Goal: Task Accomplishment & Management: Manage account settings

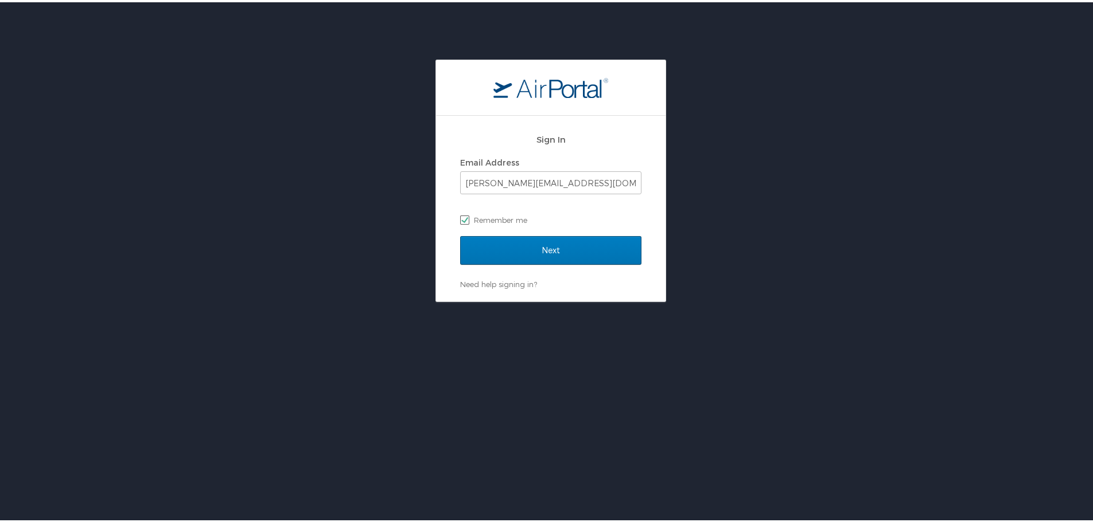
click at [524, 223] on label "Remember me" at bounding box center [550, 217] width 181 height 17
click at [467, 221] on input "Remember me" at bounding box center [463, 216] width 7 height 7
click at [524, 219] on label "Remember me" at bounding box center [550, 217] width 181 height 17
click at [467, 219] on input "Remember me" at bounding box center [463, 216] width 7 height 7
checkbox input "true"
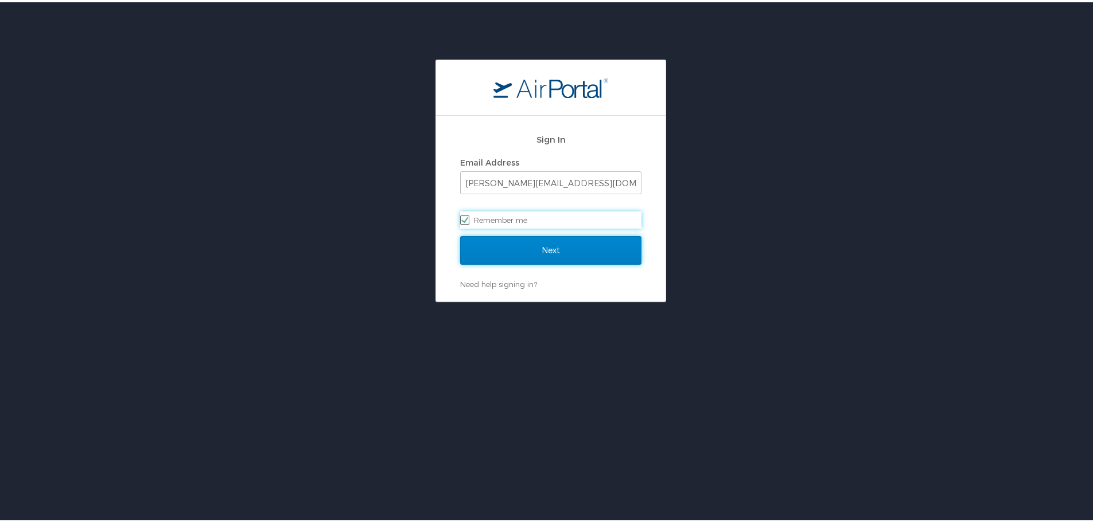
click at [552, 258] on input "Next" at bounding box center [550, 248] width 181 height 29
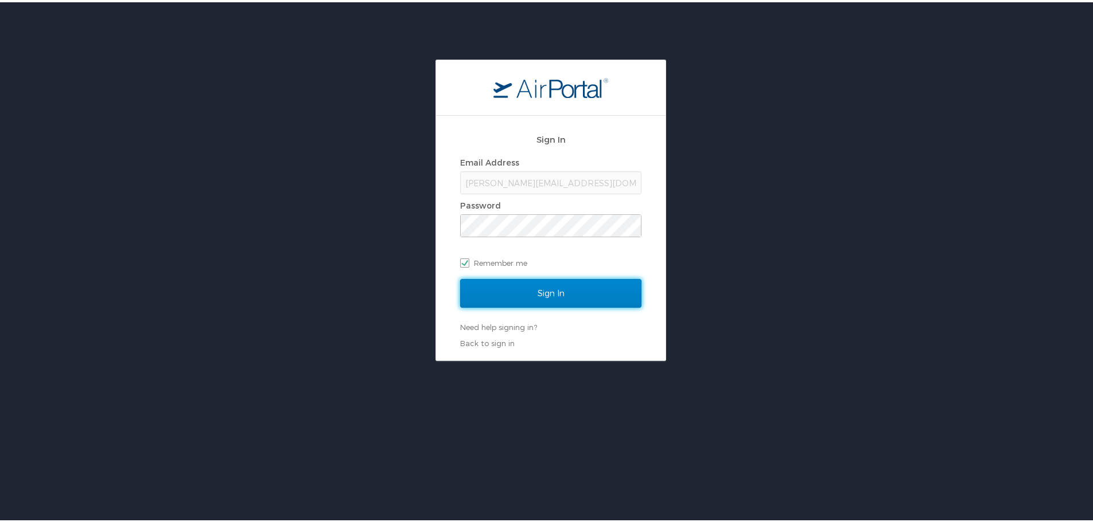
click at [491, 283] on input "Sign In" at bounding box center [550, 291] width 181 height 29
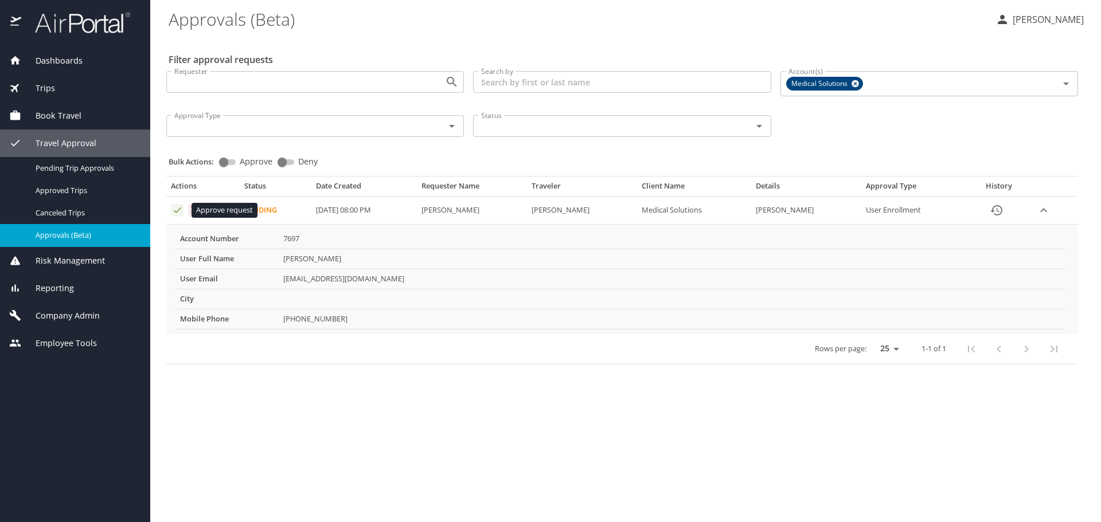
click at [180, 210] on icon "Approval table" at bounding box center [177, 211] width 7 height 6
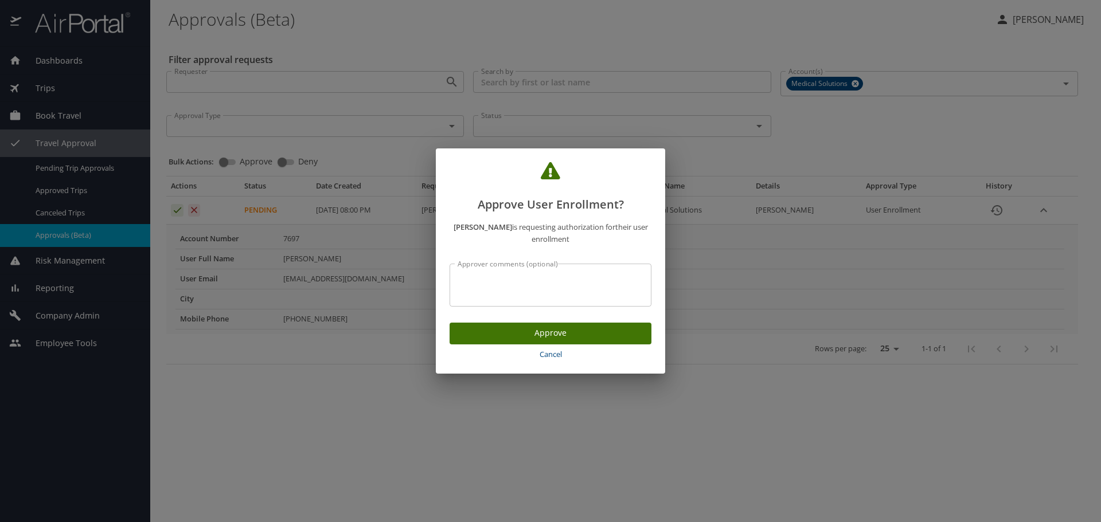
click at [549, 333] on span "Approve" at bounding box center [551, 333] width 184 height 14
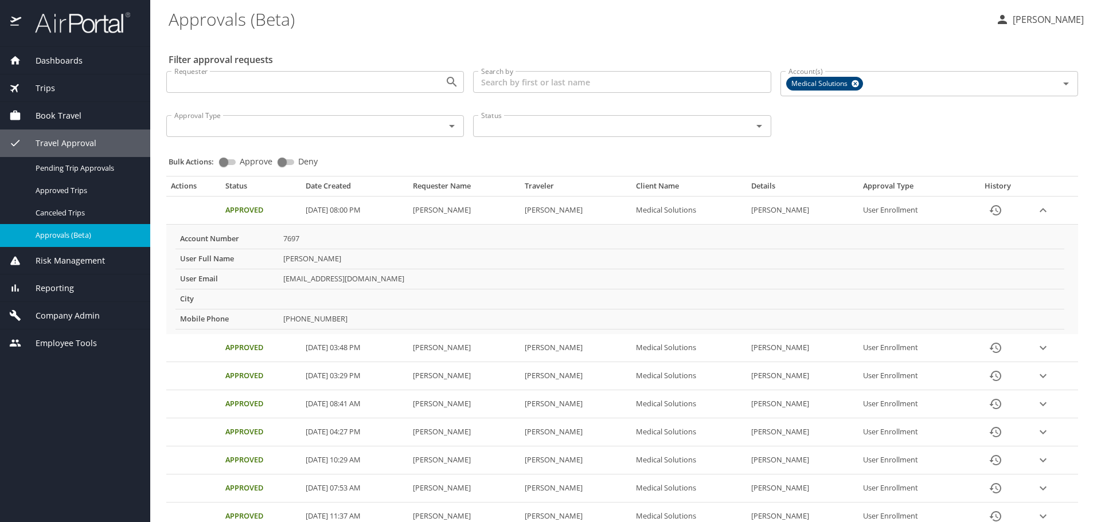
click at [68, 489] on div "Dashboards AirPortal 360™ Agent My Travel Dashboard Trips Airtinerary® Lookup C…" at bounding box center [75, 284] width 150 height 475
click at [52, 420] on div "Dashboards AirPortal 360™ Agent My Travel Dashboard Trips Airtinerary® Lookup C…" at bounding box center [75, 284] width 150 height 475
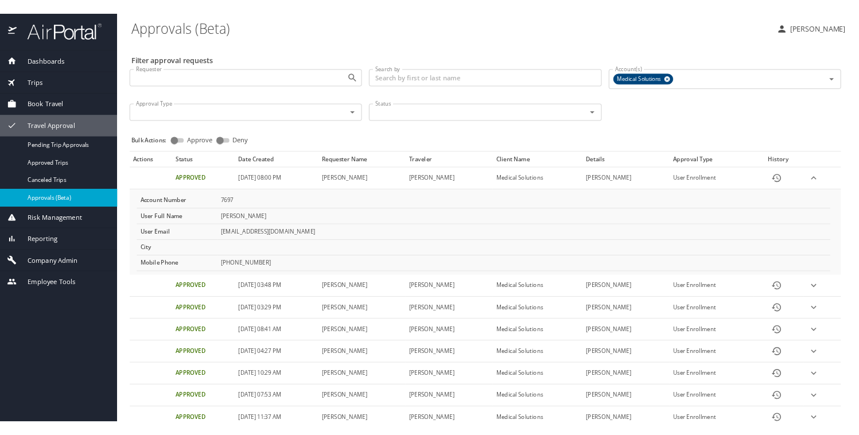
scroll to position [57, 0]
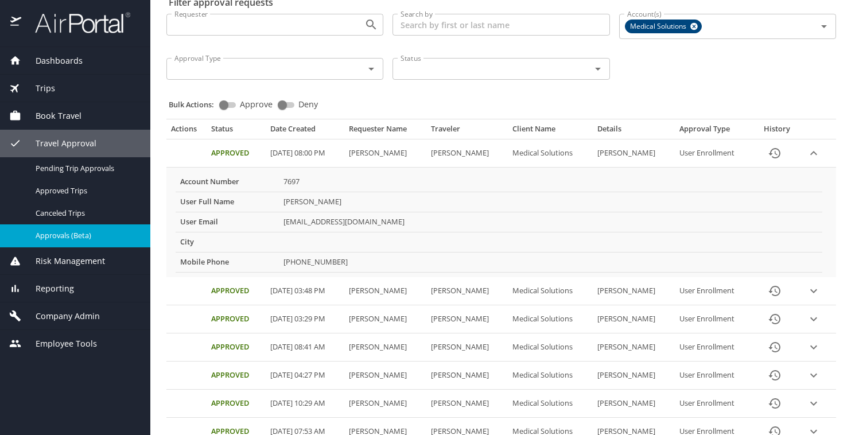
click at [104, 389] on div "Dashboards AirPortal 360™ Agent My Travel Dashboard Trips Airtinerary® Lookup C…" at bounding box center [75, 241] width 150 height 388
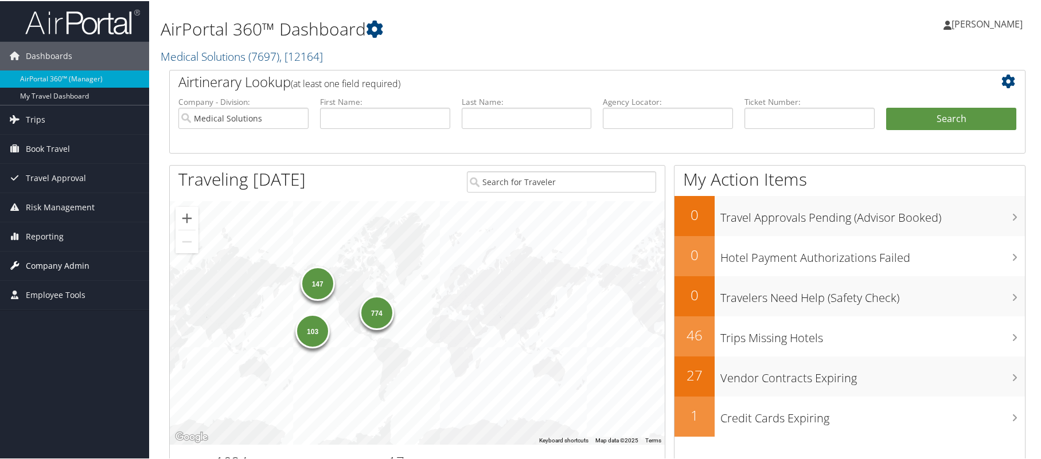
click at [50, 264] on span "Company Admin" at bounding box center [58, 265] width 64 height 29
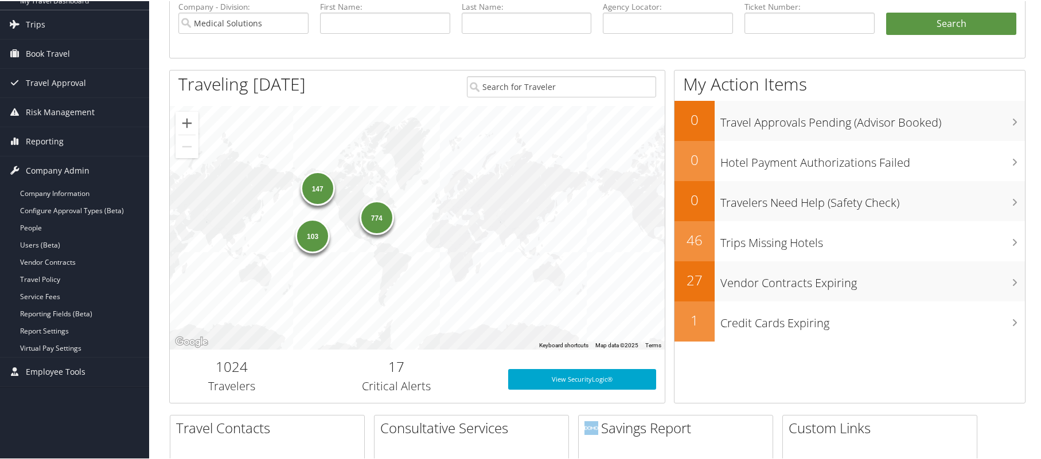
scroll to position [115, 0]
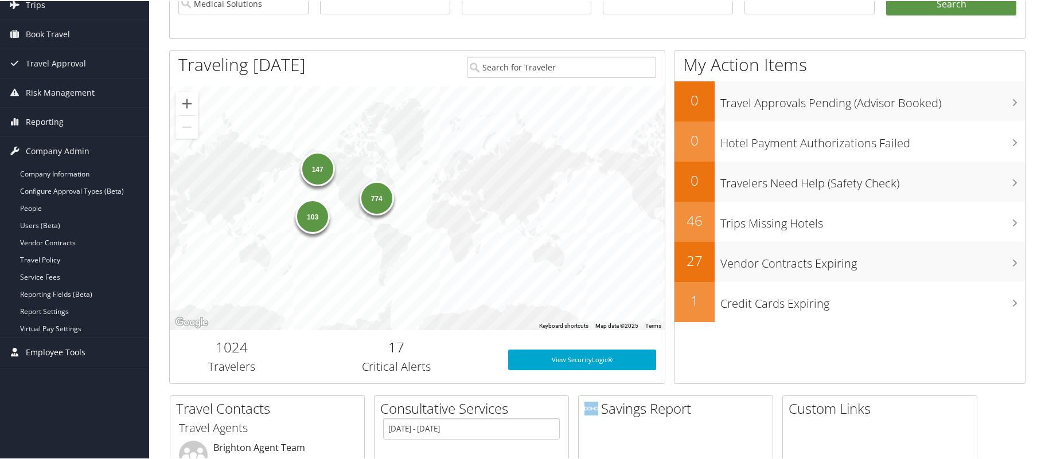
click at [54, 355] on span "Employee Tools" at bounding box center [56, 351] width 60 height 29
click at [53, 347] on span "Employee Tools" at bounding box center [56, 351] width 60 height 29
click at [36, 329] on link "Virtual Pay Settings" at bounding box center [74, 327] width 149 height 17
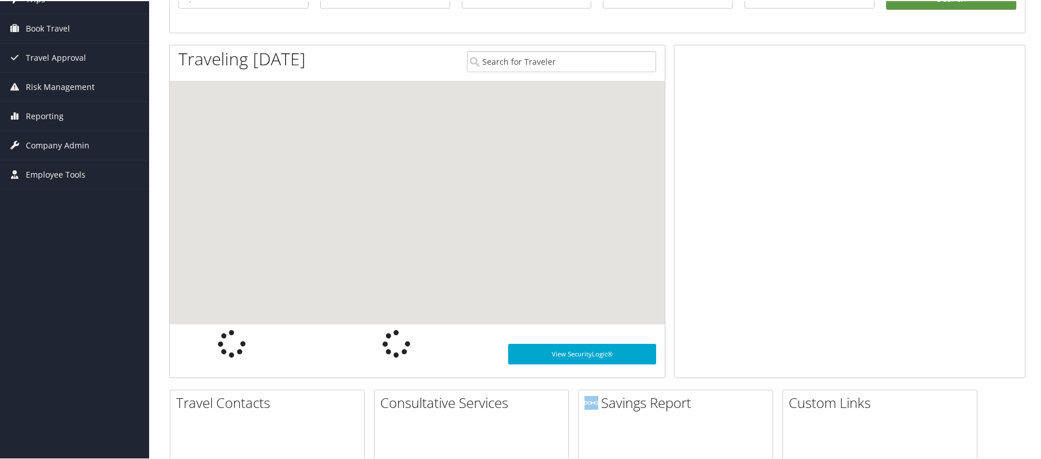
scroll to position [115, 0]
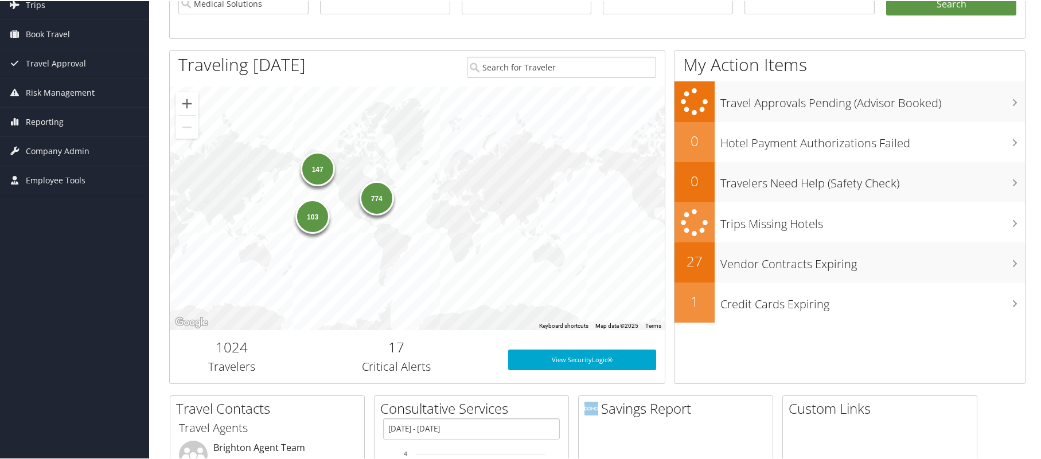
click at [42, 290] on div "Dashboards AirPortal 360™ (Manager) My Travel Dashboard Trips Airtinerary® Look…" at bounding box center [522, 258] width 1045 height 747
click at [50, 64] on span "Travel Approval" at bounding box center [56, 62] width 60 height 29
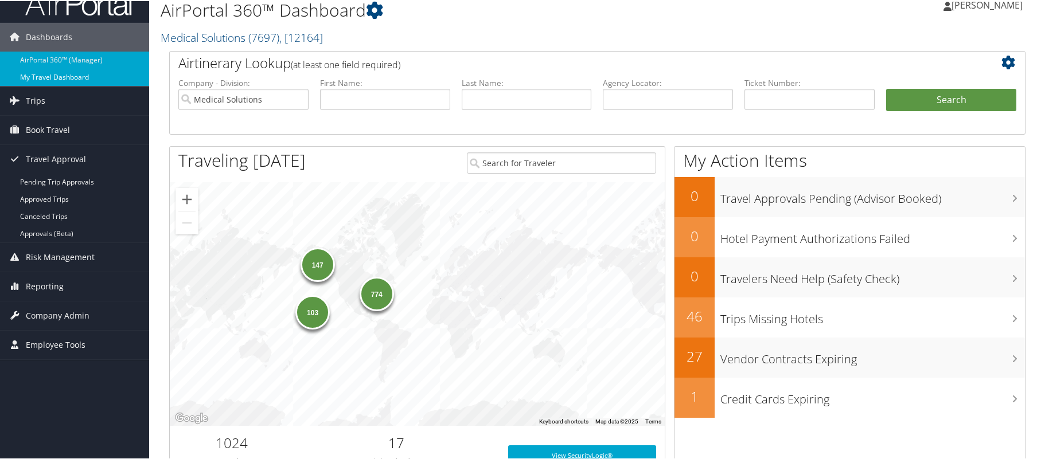
scroll to position [0, 0]
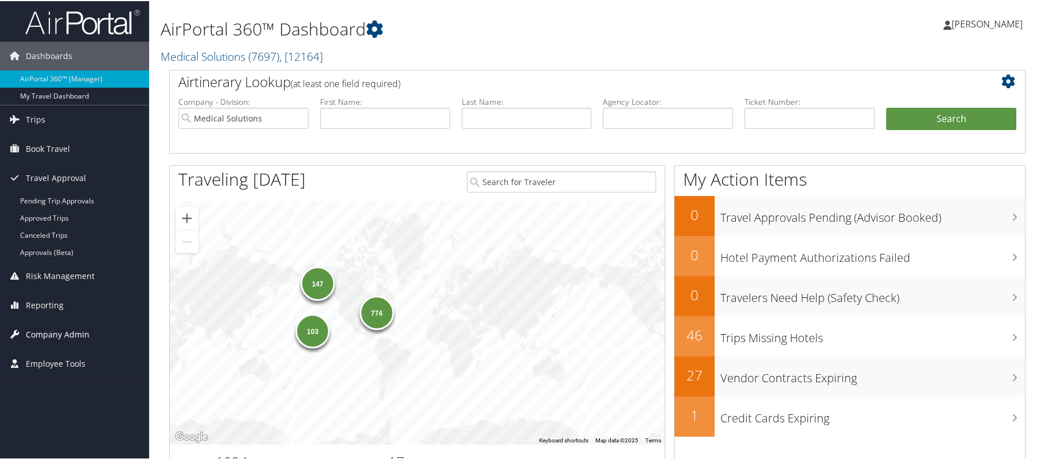
click at [44, 333] on span "Company Admin" at bounding box center [58, 333] width 64 height 29
click at [42, 332] on span "Company Admin" at bounding box center [58, 333] width 64 height 29
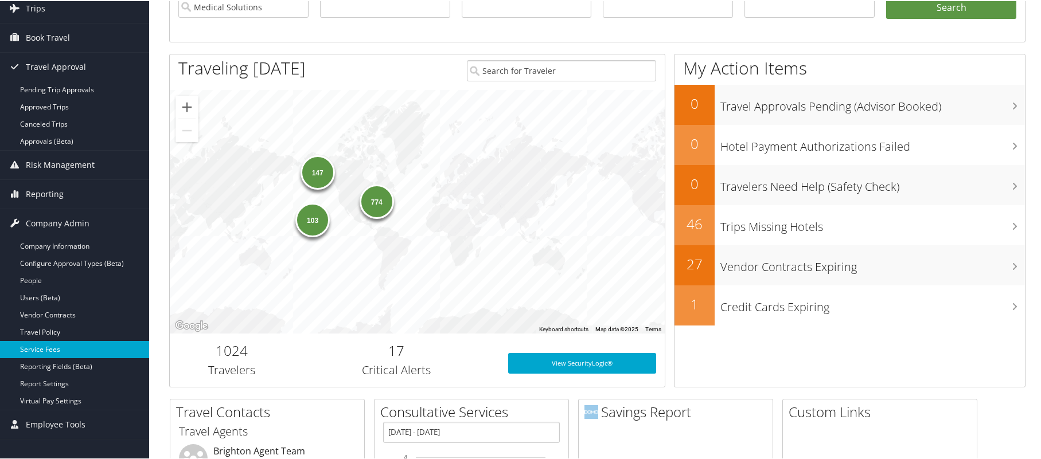
scroll to position [115, 0]
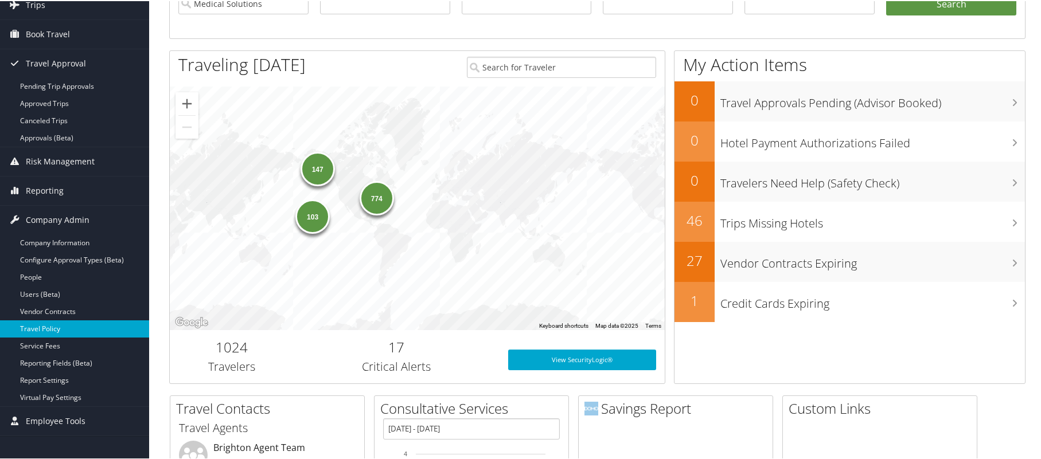
click at [50, 326] on link "Travel Policy" at bounding box center [74, 327] width 149 height 17
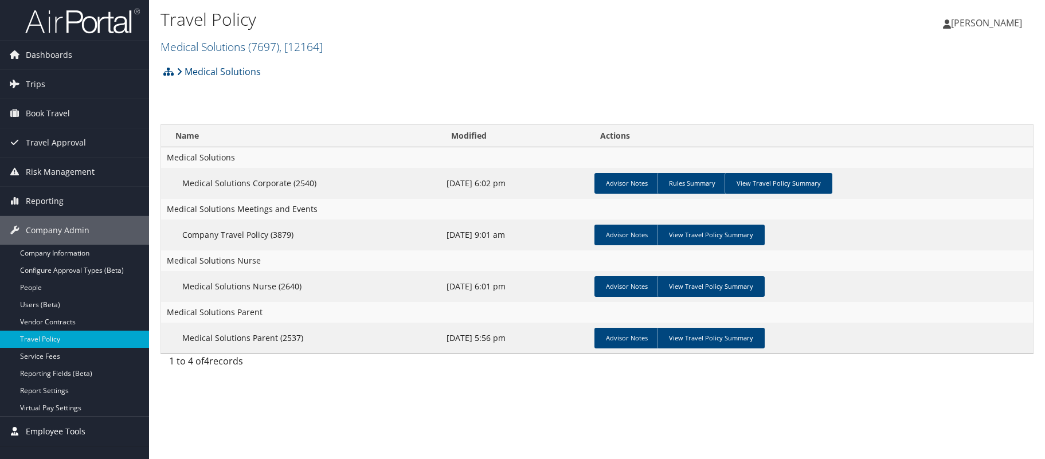
click at [52, 428] on span "Employee Tools" at bounding box center [56, 432] width 60 height 29
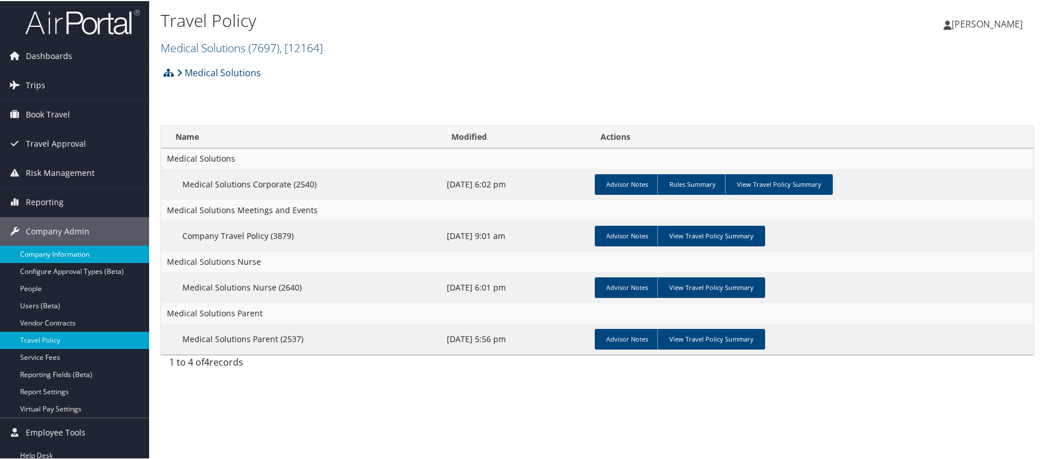
click at [51, 255] on link "Company Information" at bounding box center [74, 253] width 149 height 17
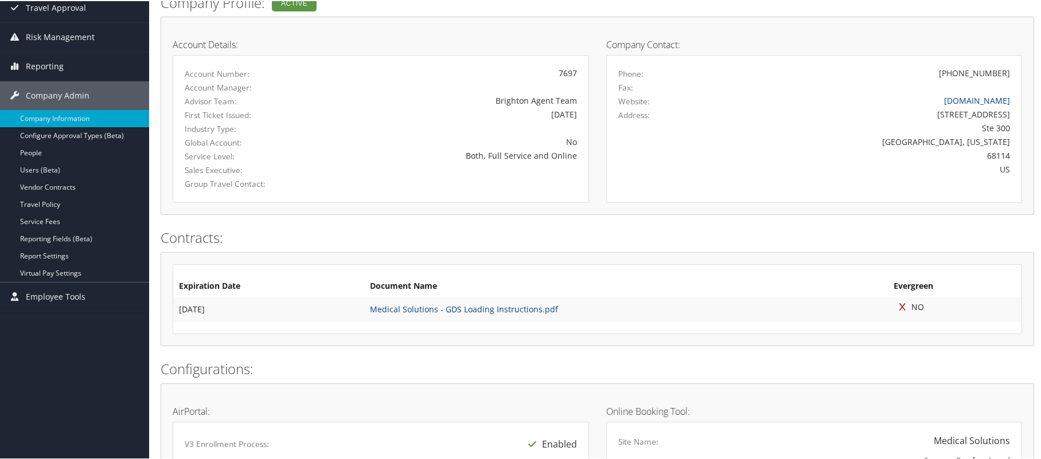
scroll to position [115, 0]
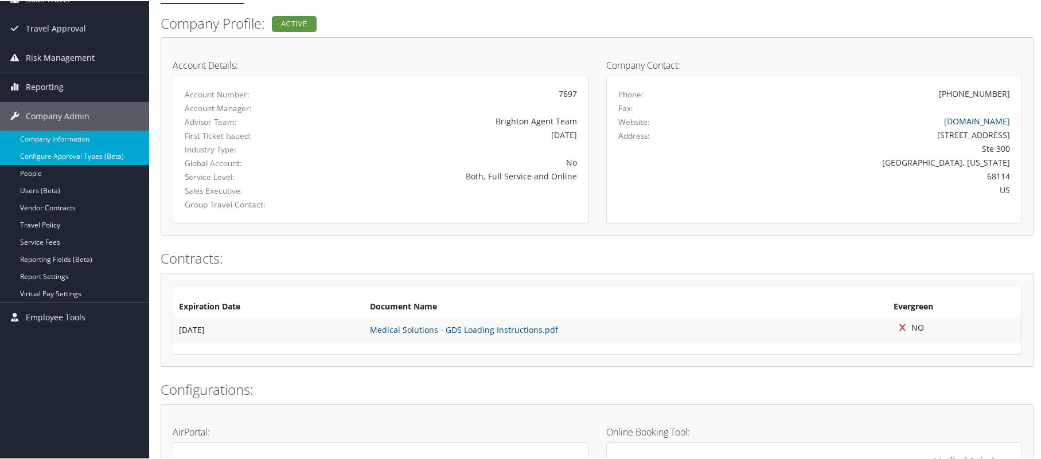
click at [63, 154] on link "Configure Approval Types (Beta)" at bounding box center [74, 155] width 149 height 17
click at [36, 170] on link "People" at bounding box center [74, 172] width 149 height 17
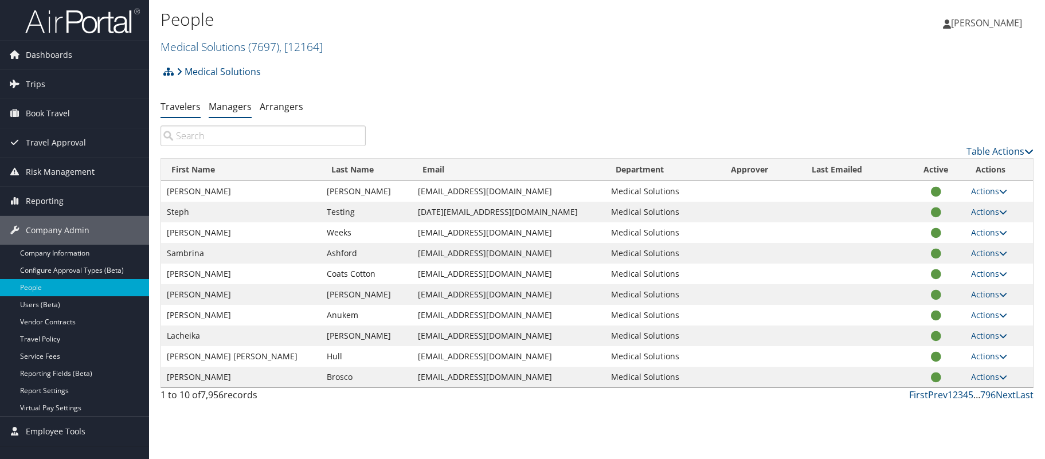
click at [221, 105] on link "Managers" at bounding box center [230, 106] width 43 height 13
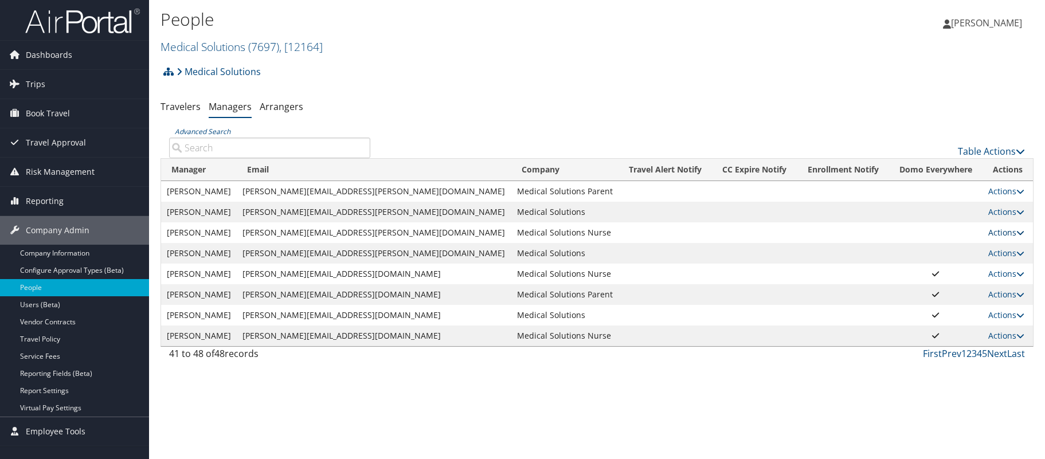
click at [1017, 233] on icon at bounding box center [1021, 233] width 8 height 8
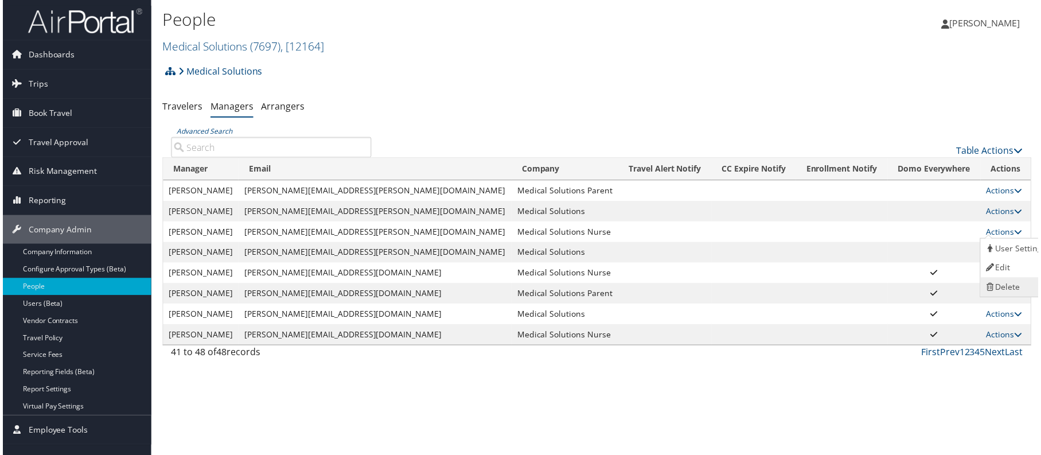
click at [1014, 288] on link "Delete" at bounding box center [1018, 288] width 71 height 19
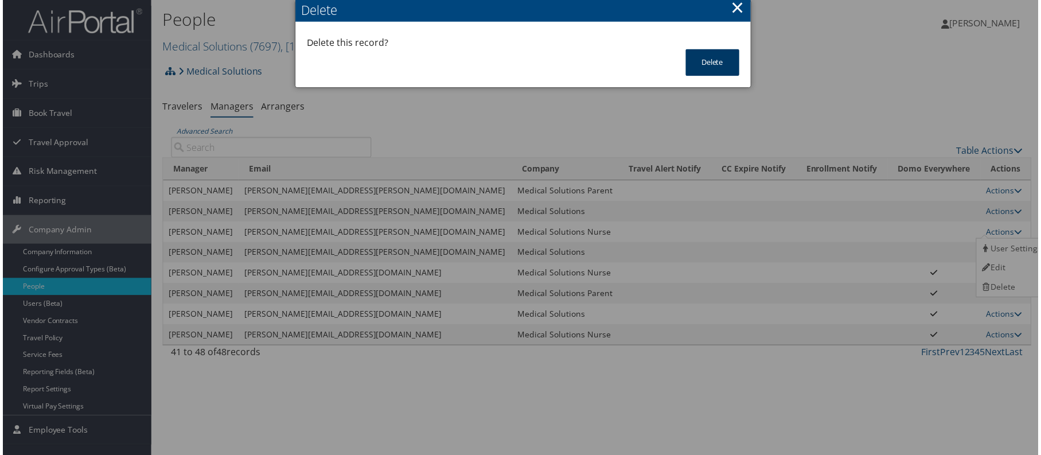
scroll to position [5, 0]
click at [712, 60] on button "Delete" at bounding box center [713, 62] width 54 height 27
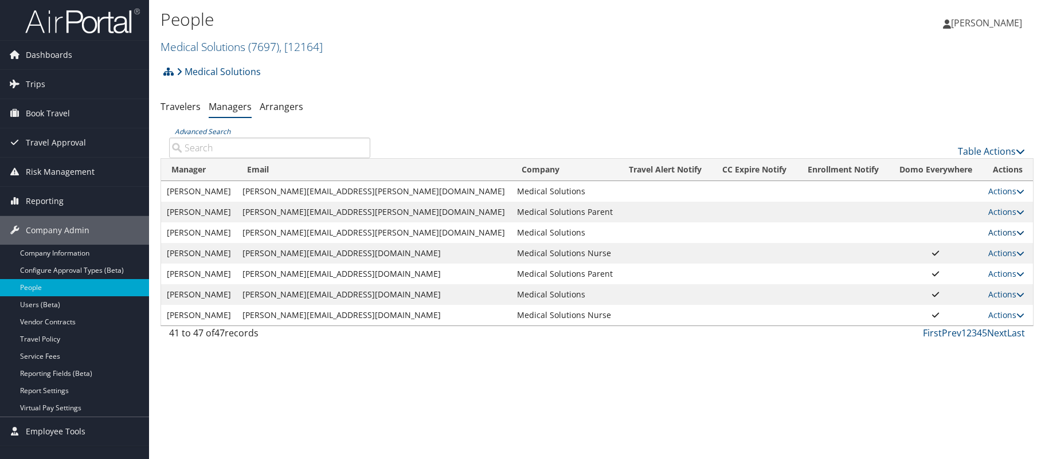
click at [1017, 230] on icon at bounding box center [1021, 233] width 8 height 8
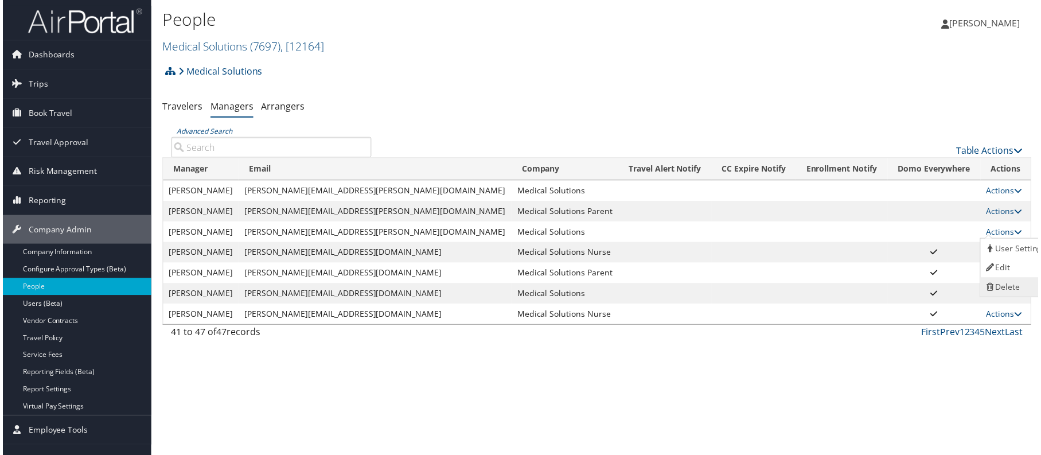
click at [1006, 291] on link "Delete" at bounding box center [1018, 288] width 71 height 19
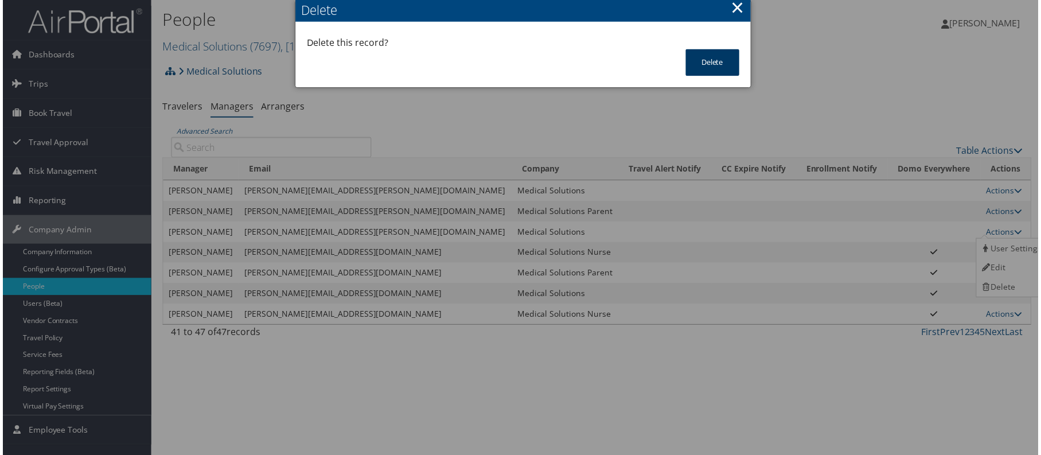
click at [717, 58] on button "Delete" at bounding box center [713, 62] width 54 height 27
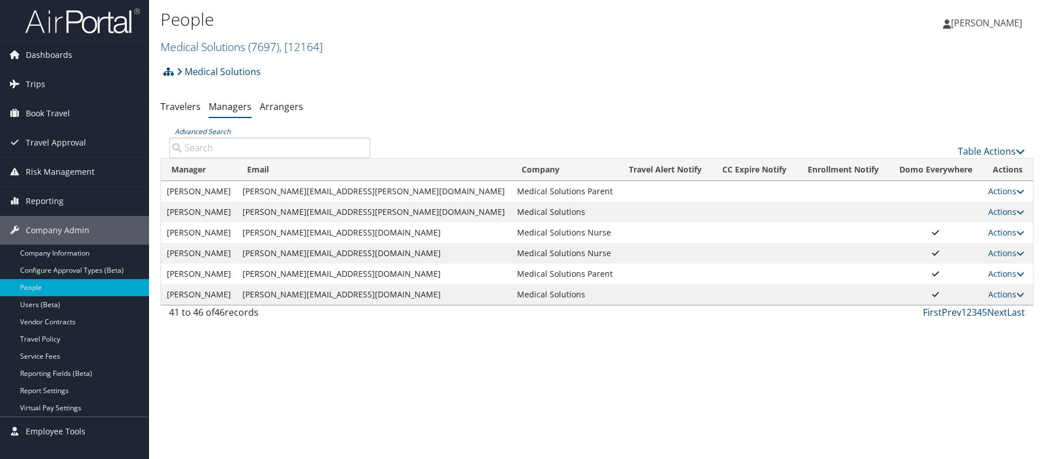
click at [943, 309] on link "Prev" at bounding box center [951, 312] width 19 height 13
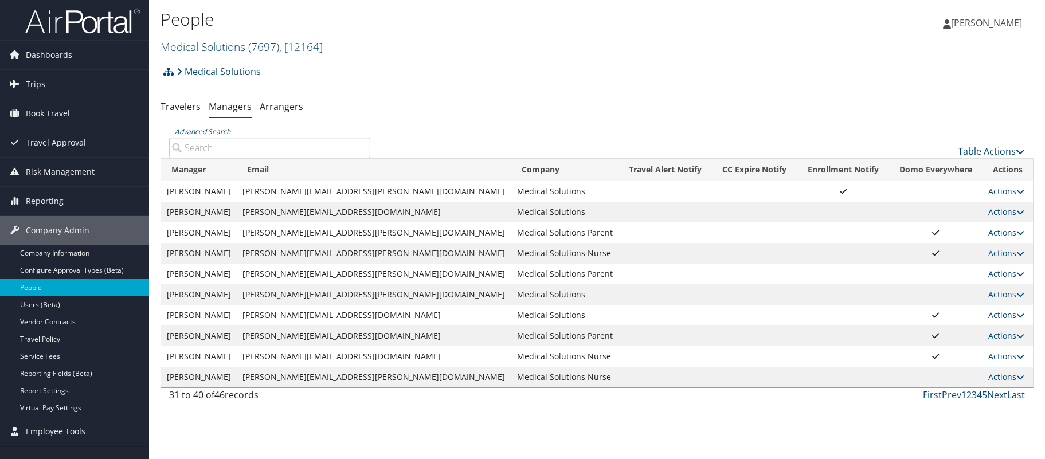
click at [965, 395] on link "1" at bounding box center [964, 395] width 5 height 13
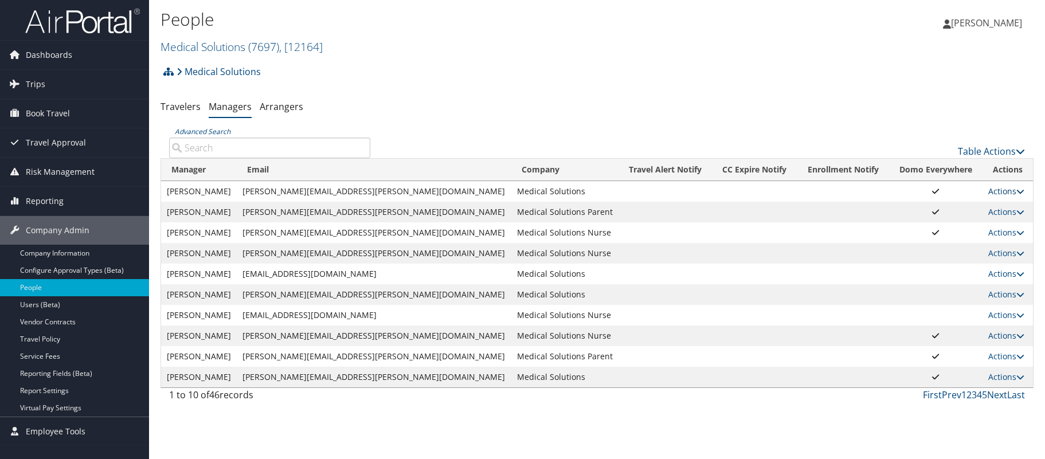
click at [1011, 192] on link "Actions" at bounding box center [1007, 191] width 36 height 11
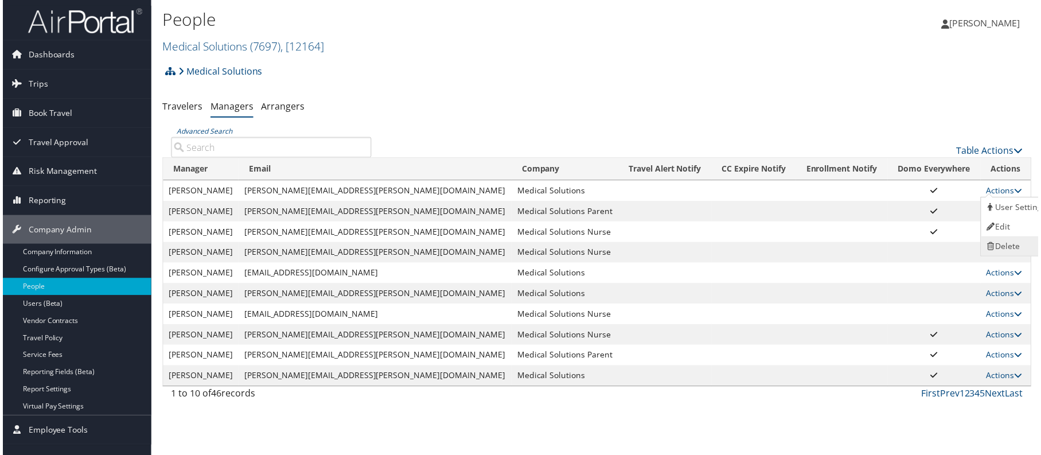
click at [1012, 244] on link "Delete" at bounding box center [1019, 246] width 71 height 19
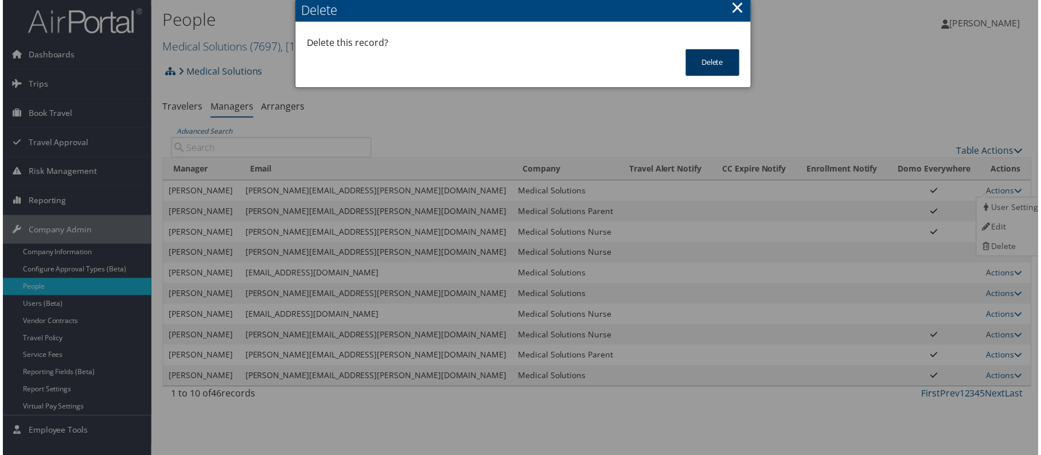
click at [715, 53] on button "Delete" at bounding box center [713, 62] width 54 height 27
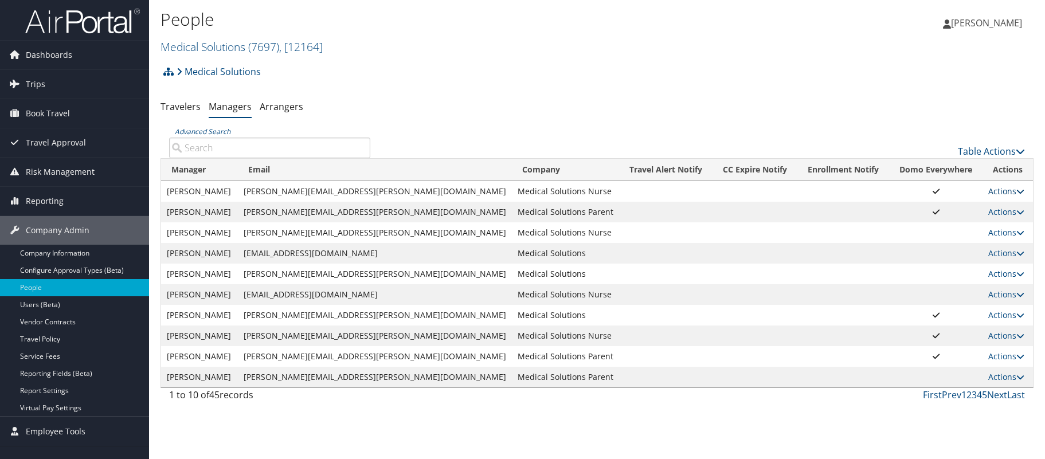
click at [1017, 188] on icon at bounding box center [1021, 192] width 8 height 8
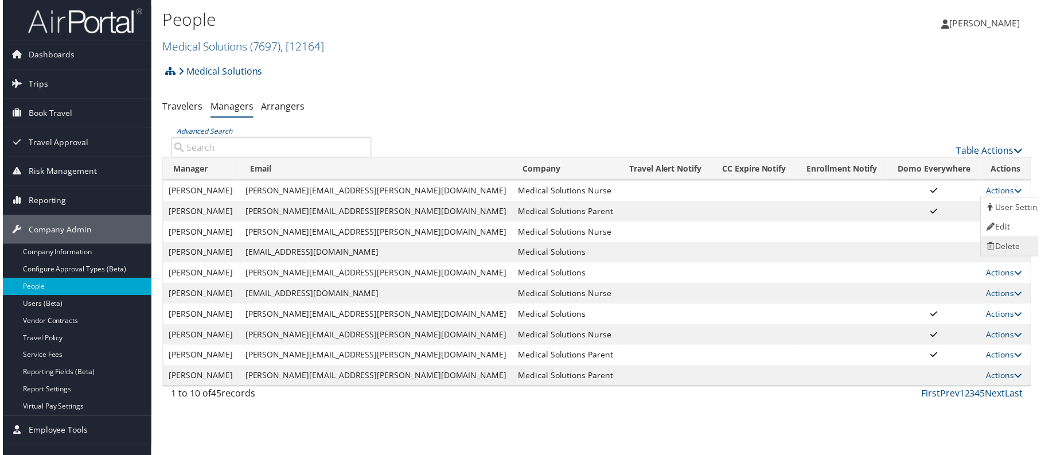
click at [1014, 248] on link "Delete" at bounding box center [1019, 246] width 71 height 19
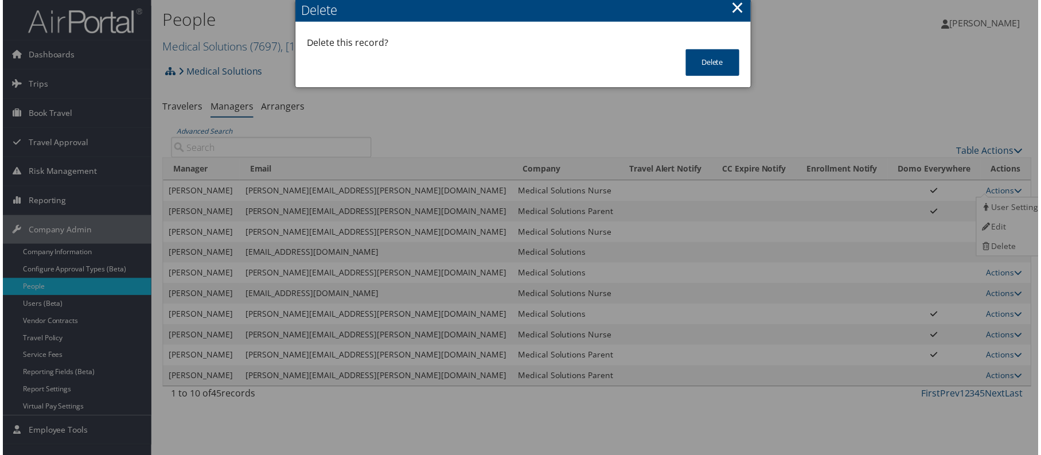
click at [724, 79] on div "Delete" at bounding box center [713, 68] width 77 height 38
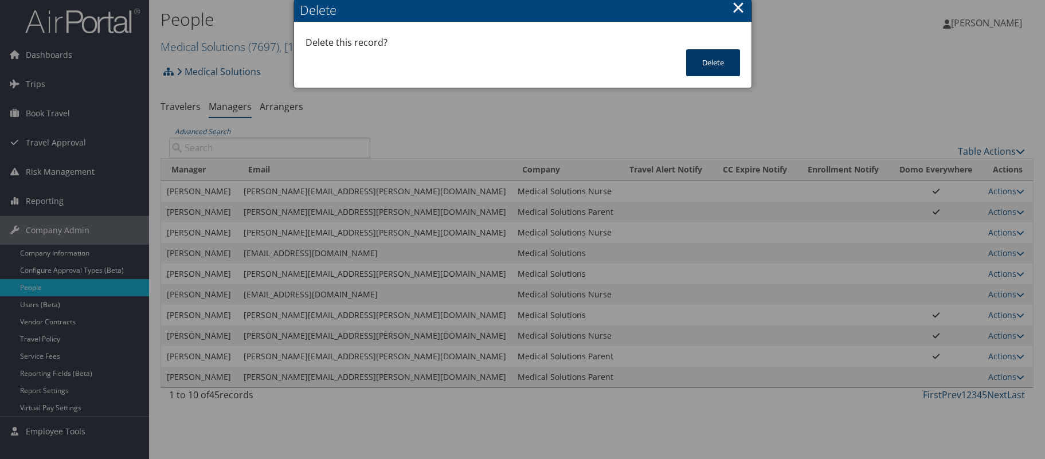
click at [719, 61] on button "Delete" at bounding box center [713, 62] width 54 height 27
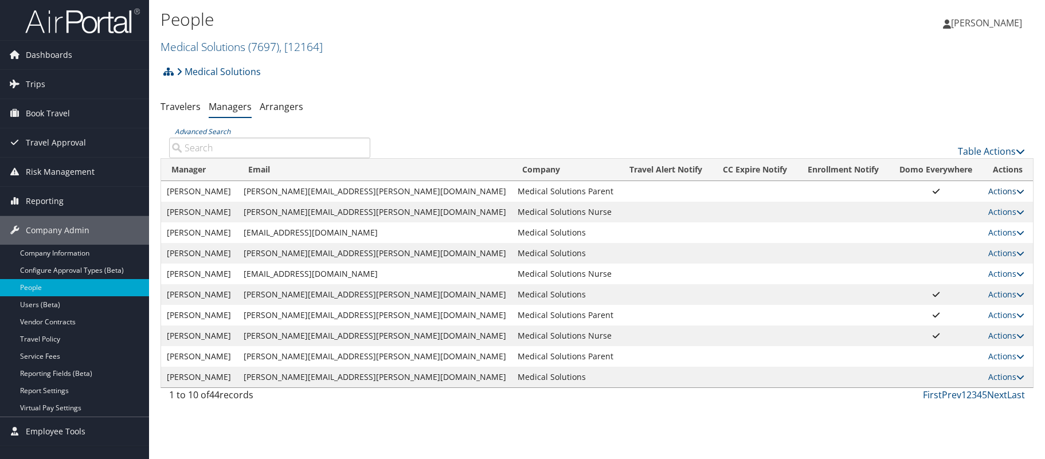
click at [1017, 192] on icon at bounding box center [1021, 192] width 8 height 8
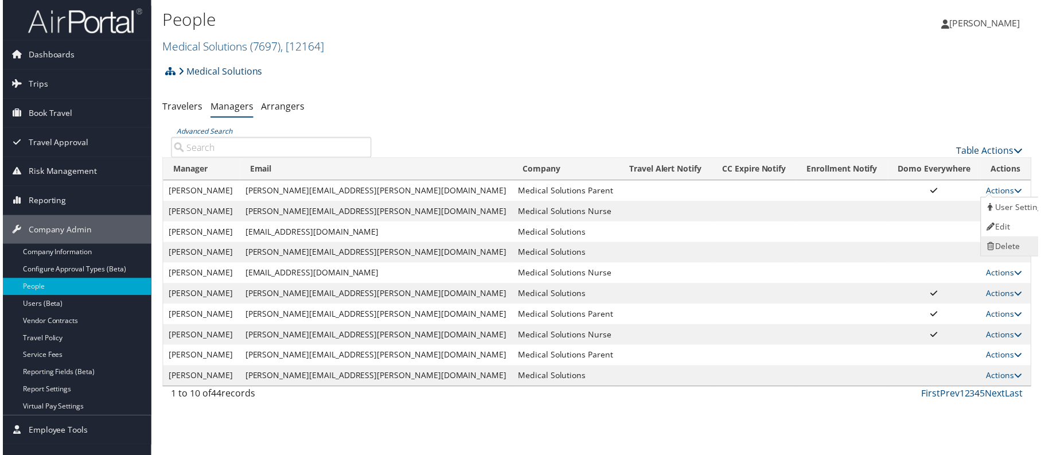
click at [1010, 248] on link "Delete" at bounding box center [1019, 246] width 71 height 19
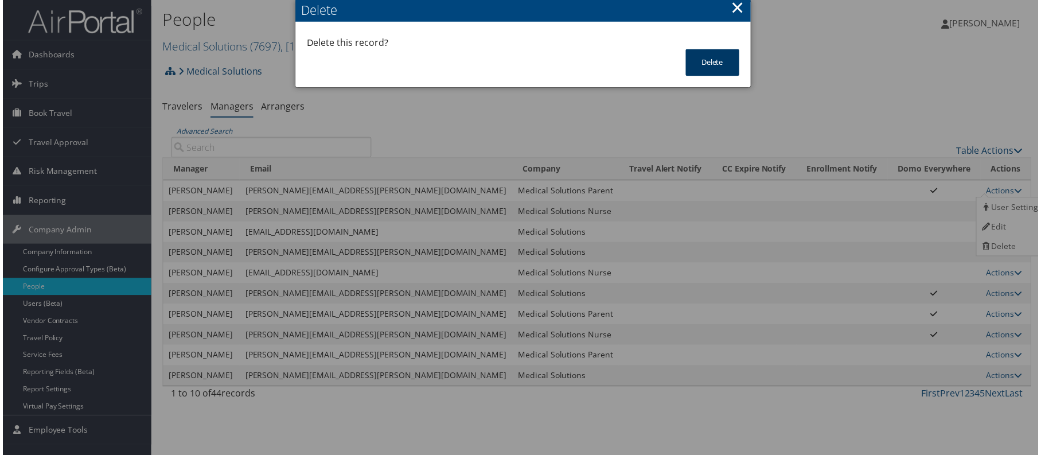
click at [706, 61] on button "Delete" at bounding box center [713, 62] width 54 height 27
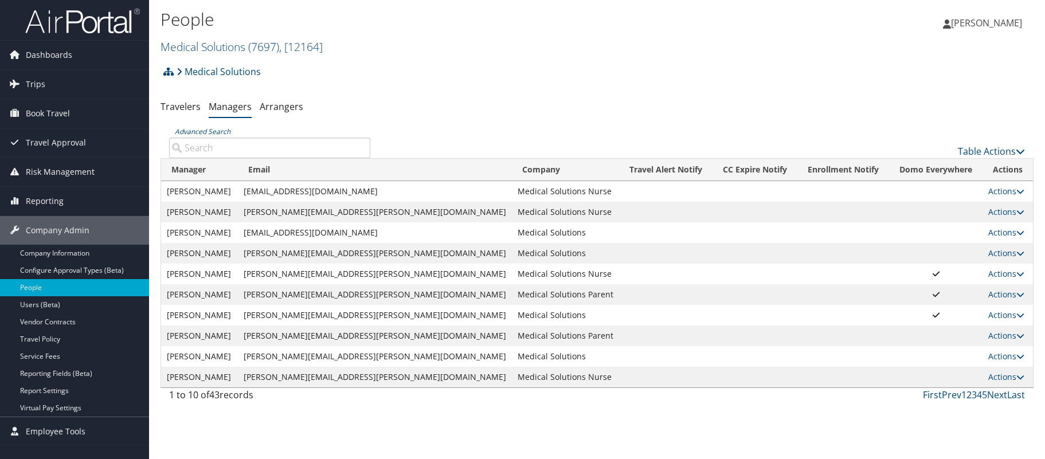
click at [969, 393] on link "2" at bounding box center [969, 395] width 5 height 13
click at [1017, 315] on icon at bounding box center [1021, 315] width 8 height 8
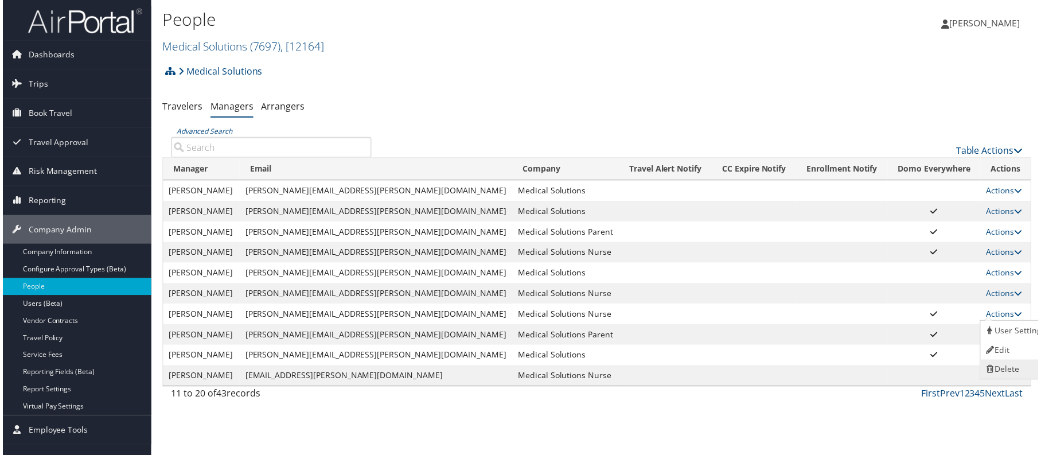
click at [1008, 368] on link "Delete" at bounding box center [1018, 370] width 71 height 19
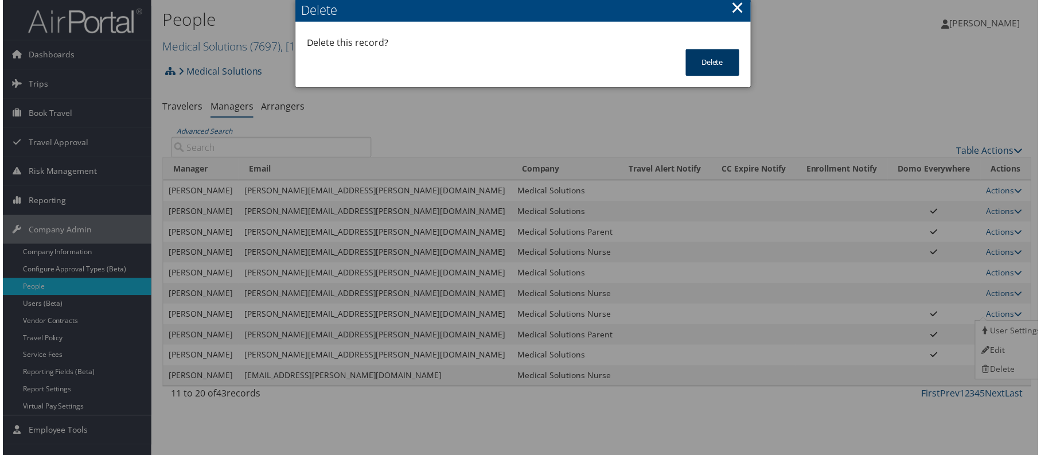
click at [699, 61] on button "Delete" at bounding box center [713, 62] width 54 height 27
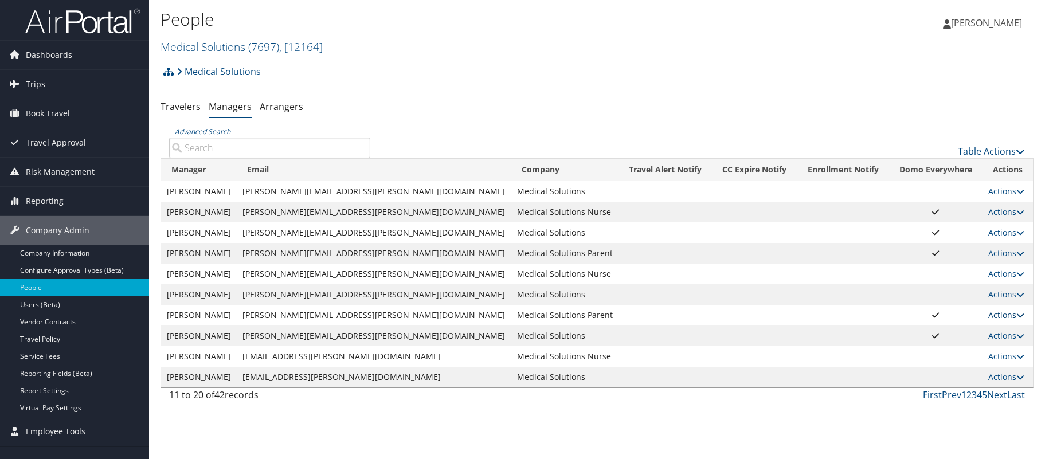
click at [1017, 313] on icon at bounding box center [1021, 315] width 8 height 8
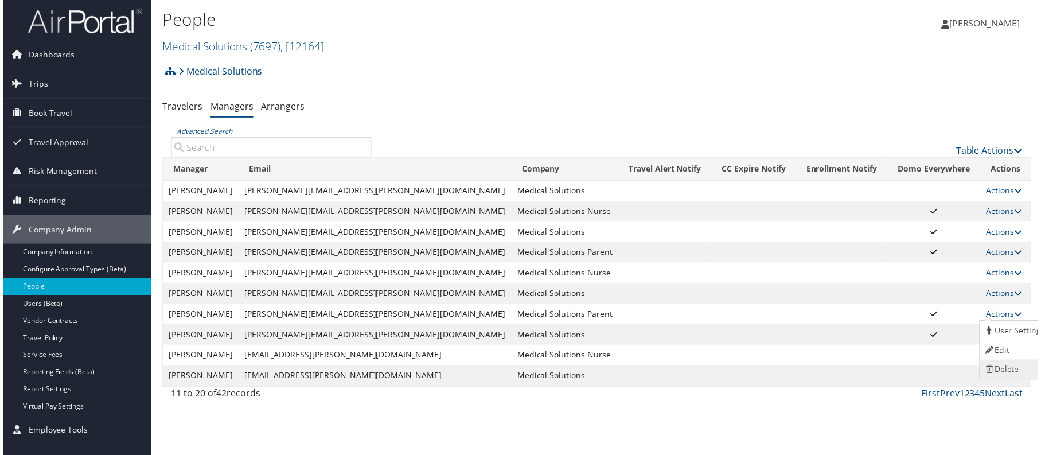
click at [1011, 368] on link "Delete" at bounding box center [1017, 370] width 71 height 19
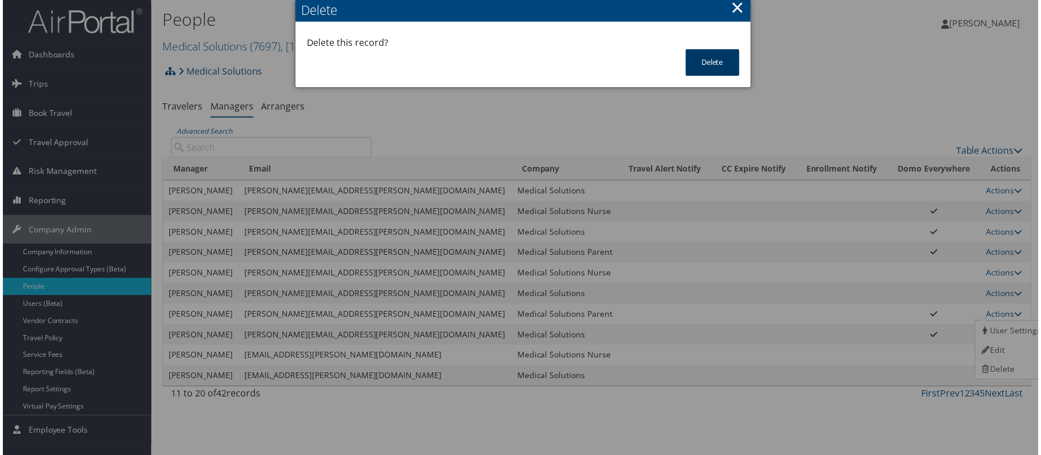
click at [705, 57] on button "Delete" at bounding box center [713, 62] width 54 height 27
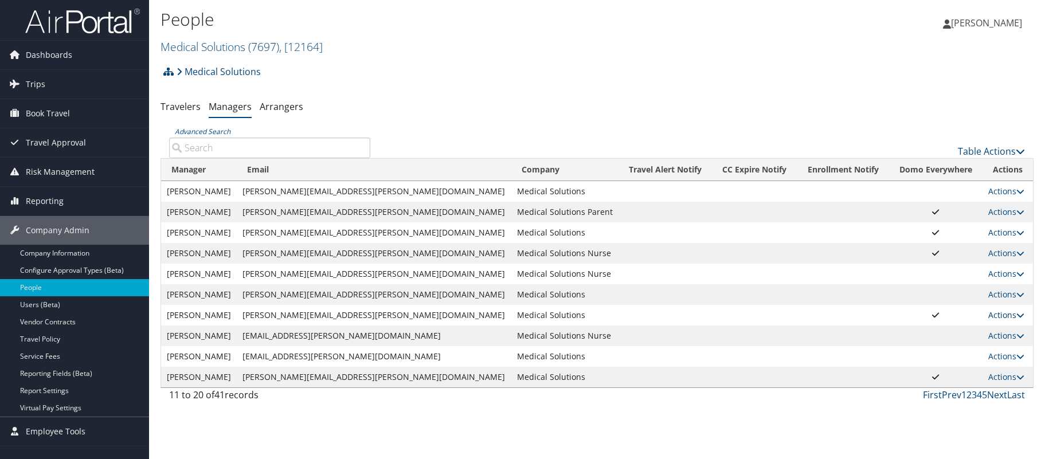
click at [1017, 315] on icon at bounding box center [1021, 315] width 8 height 8
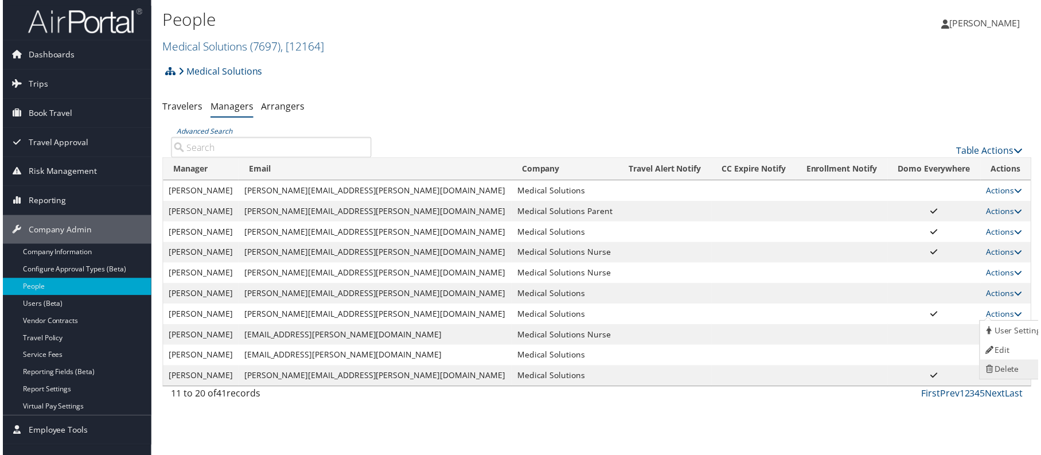
click at [1006, 368] on link "Delete" at bounding box center [1017, 370] width 71 height 19
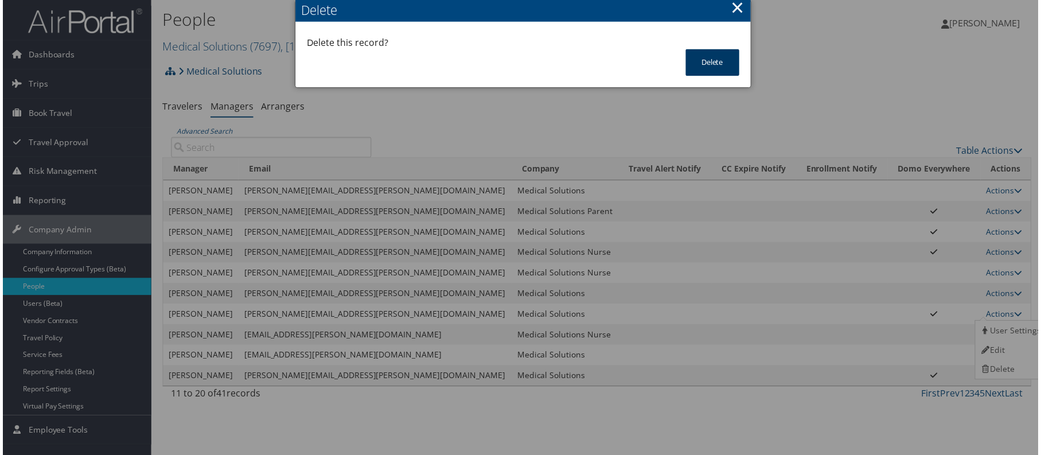
click at [704, 67] on button "Delete" at bounding box center [713, 62] width 54 height 27
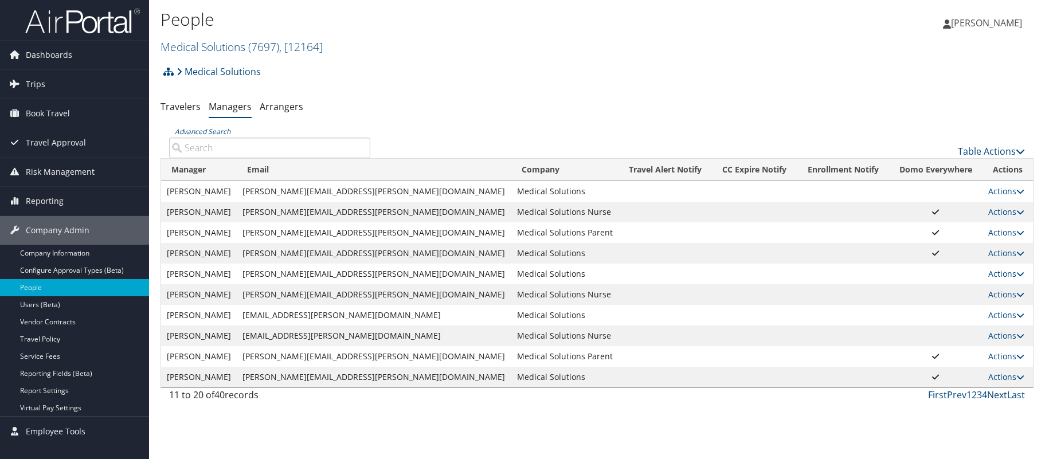
click at [994, 396] on link "Next" at bounding box center [998, 395] width 20 height 13
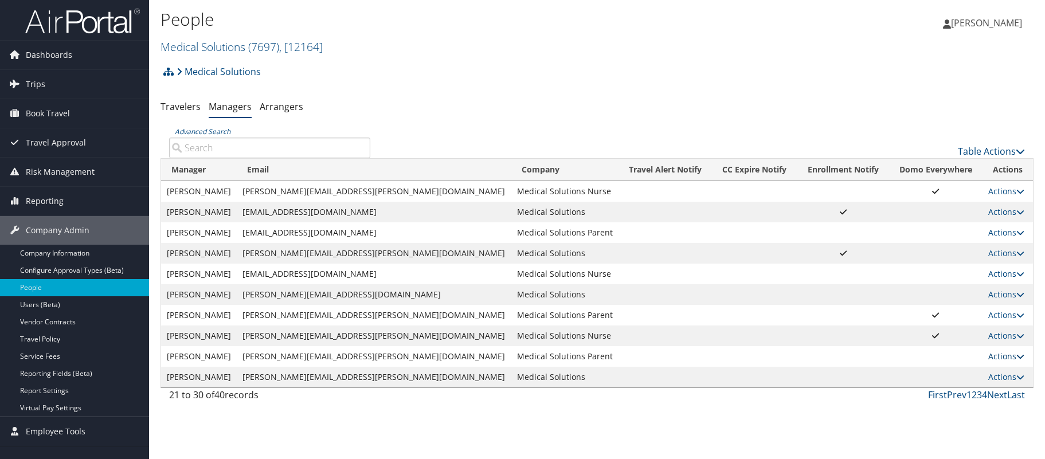
click at [1017, 357] on icon at bounding box center [1021, 357] width 8 height 8
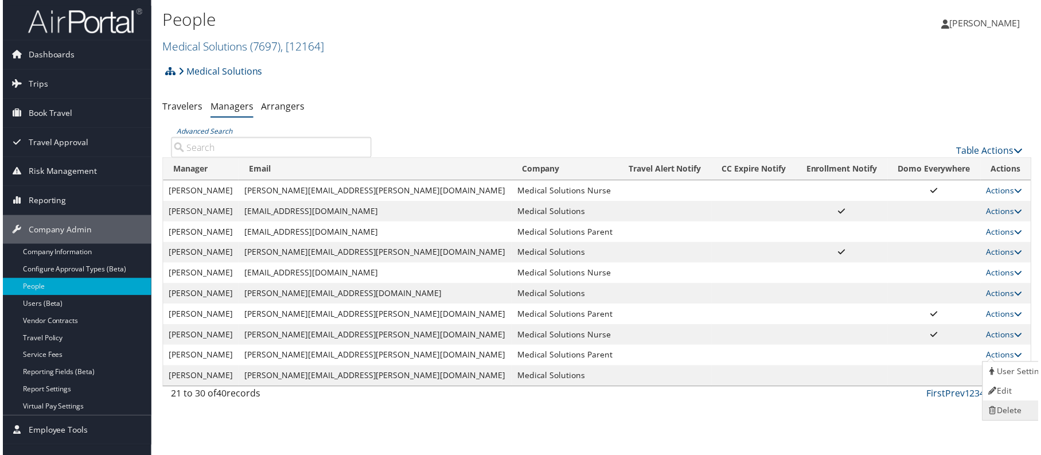
click at [1015, 416] on link "Delete" at bounding box center [1020, 412] width 71 height 19
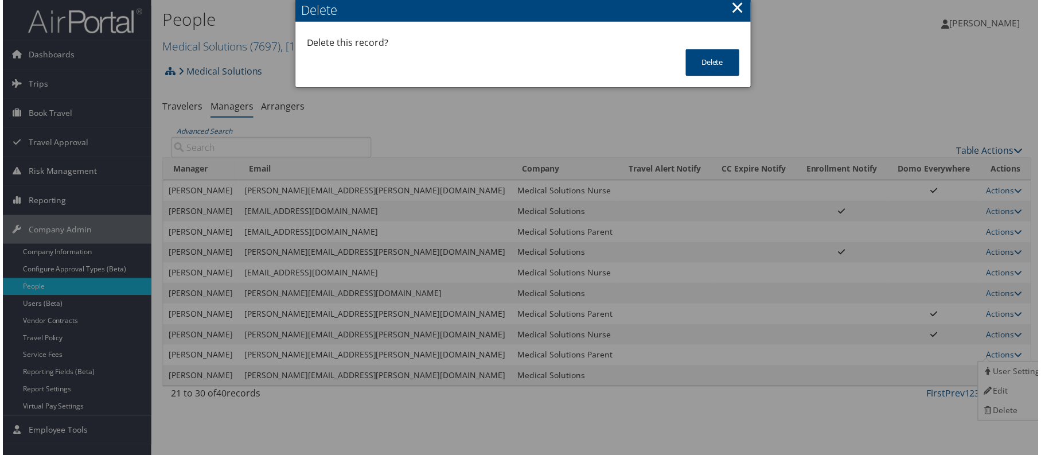
scroll to position [5, 0]
click at [699, 56] on button "Delete" at bounding box center [713, 62] width 54 height 27
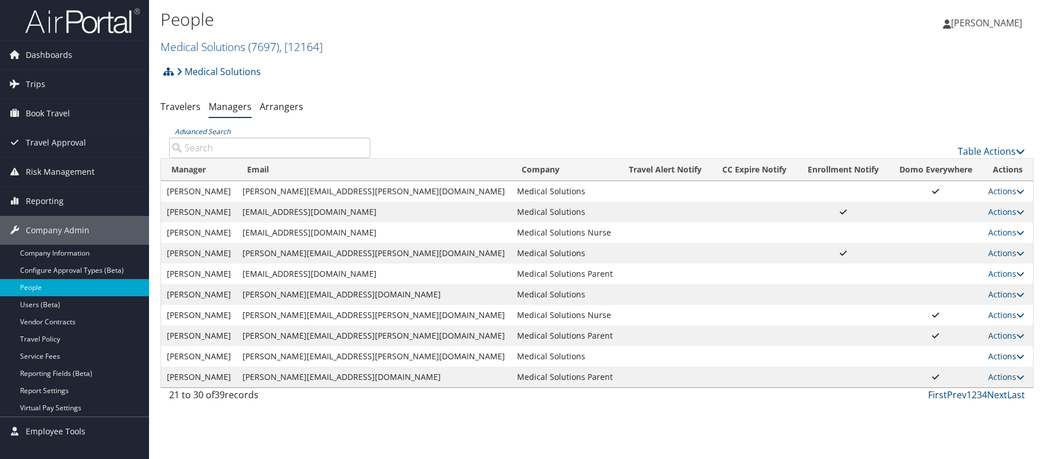
click at [1017, 356] on icon at bounding box center [1021, 357] width 8 height 8
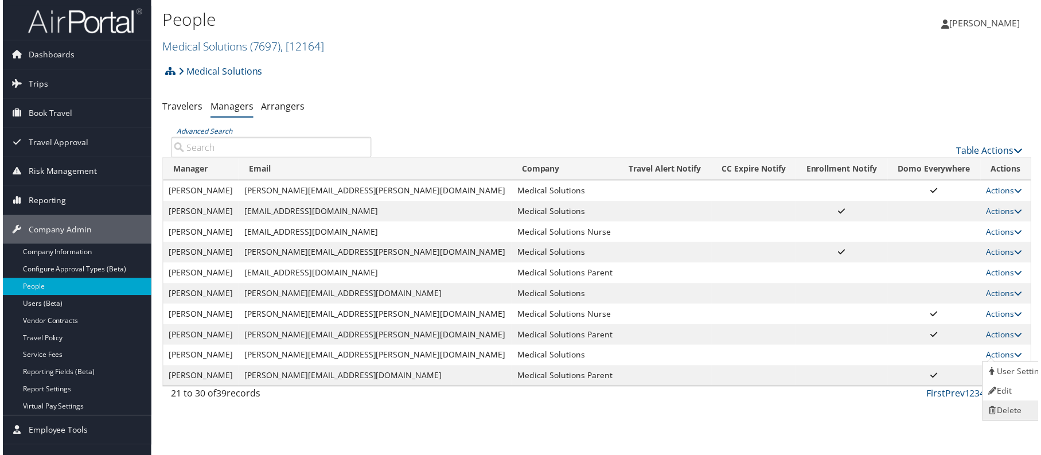
click at [1015, 410] on link "Delete" at bounding box center [1020, 412] width 71 height 19
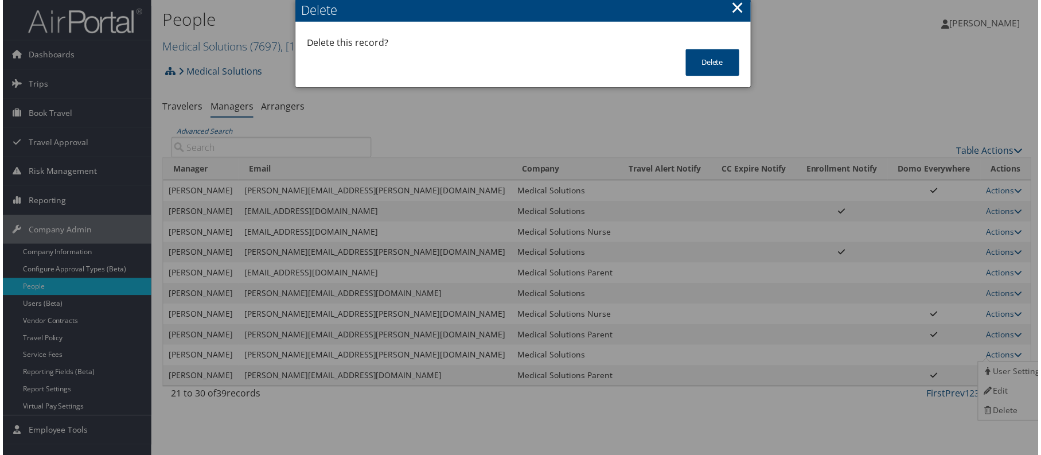
scroll to position [5, 0]
click at [702, 55] on button "Delete" at bounding box center [713, 62] width 54 height 27
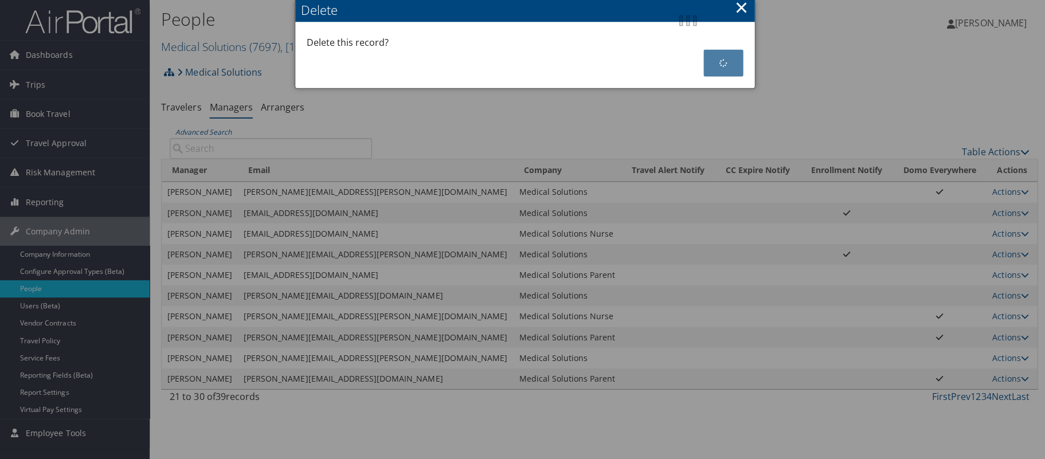
scroll to position [0, 0]
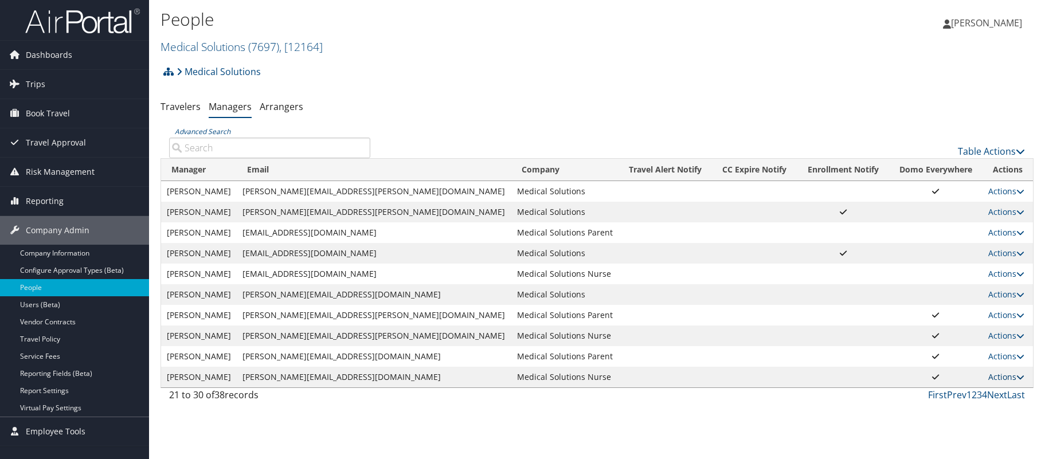
click at [1018, 376] on icon at bounding box center [1021, 377] width 8 height 8
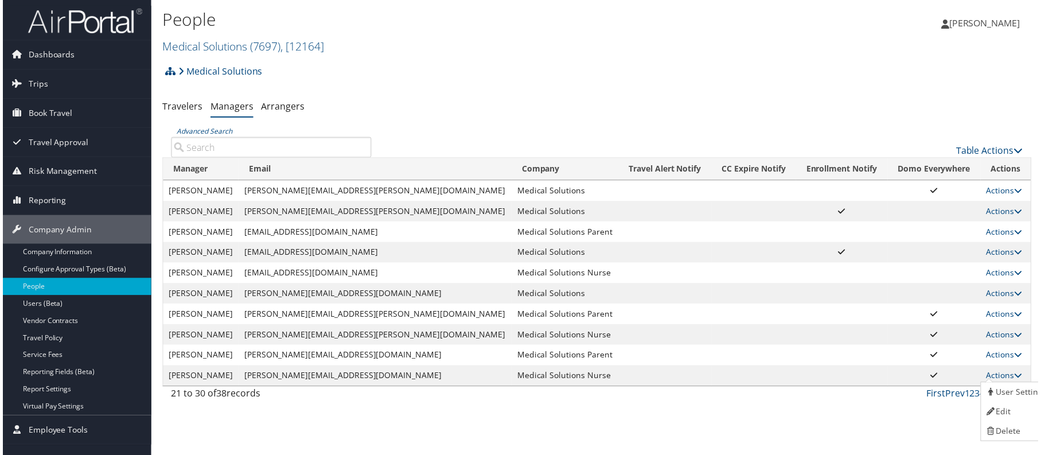
click at [699, 404] on div "21 to 30 of 38 records First Prev 1 2 3 4 Next Last" at bounding box center [597, 397] width 873 height 19
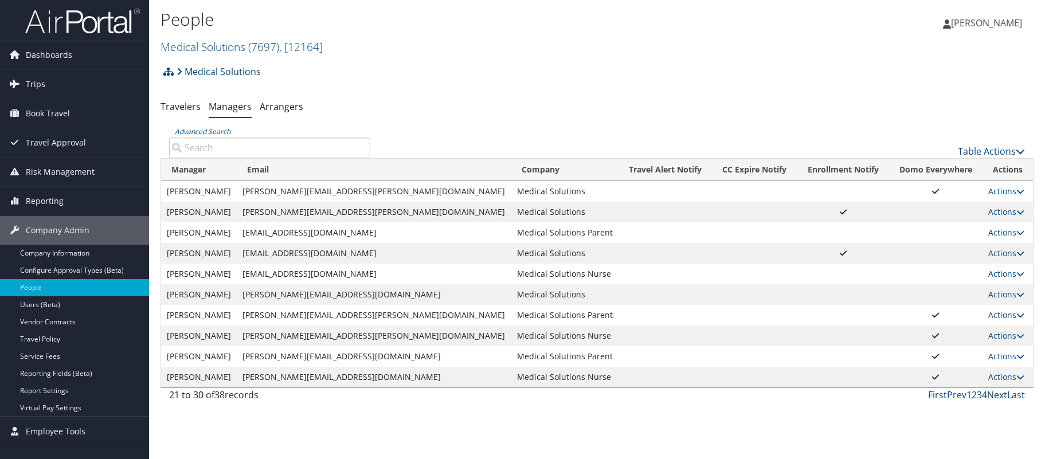
click at [998, 394] on link "Next" at bounding box center [998, 395] width 20 height 13
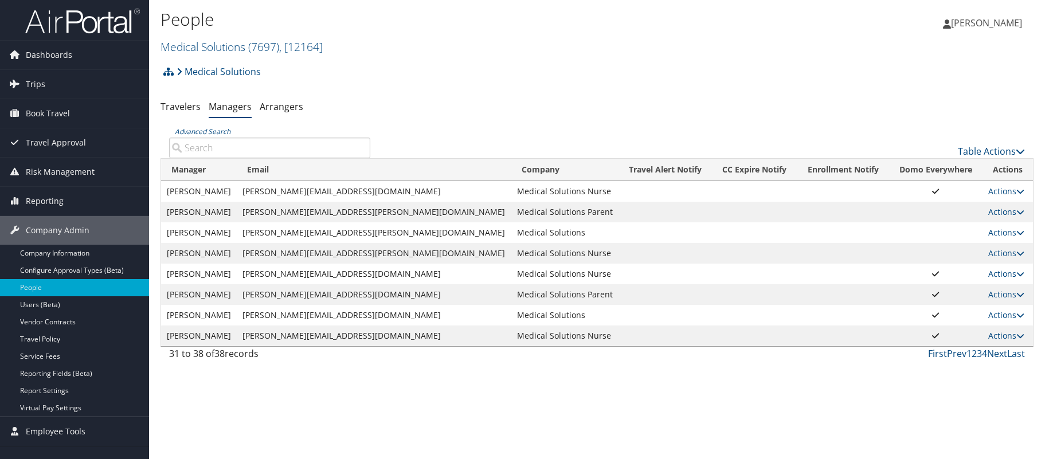
click at [998, 394] on div "People Medical Solutions ( 7697 ) , [ 12164 ] Medical Solutions Medical Solutio…" at bounding box center [597, 229] width 896 height 459
click at [998, 353] on link "Next" at bounding box center [998, 354] width 20 height 13
